Goal: Find specific page/section: Find specific page/section

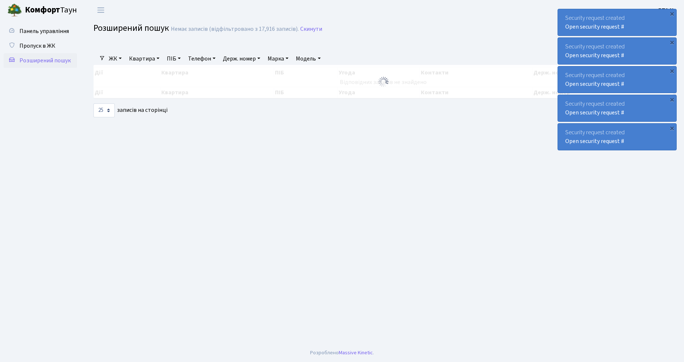
select select "25"
click at [42, 43] on span "Пропуск в ЖК" at bounding box center [37, 46] width 36 height 8
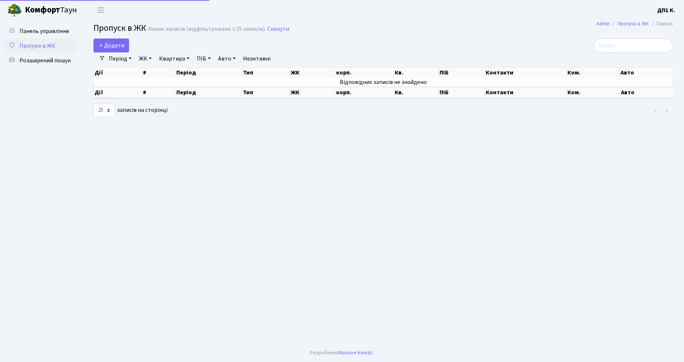
select select "25"
click at [46, 58] on span "Розширений пошук" at bounding box center [44, 60] width 51 height 8
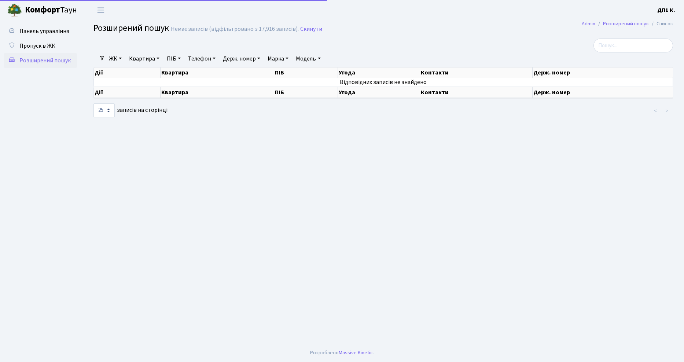
select select "25"
